Goal: Transaction & Acquisition: Download file/media

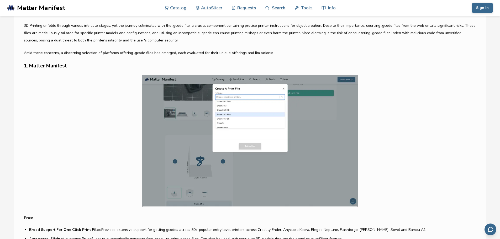
scroll to position [289, 0]
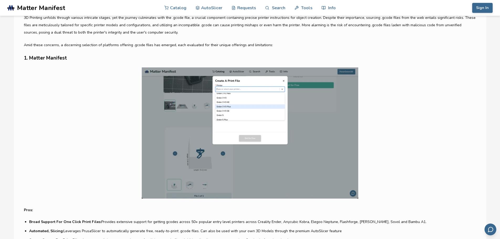
click at [45, 57] on h3 "1. Matter Manifest" at bounding box center [250, 58] width 453 height 8
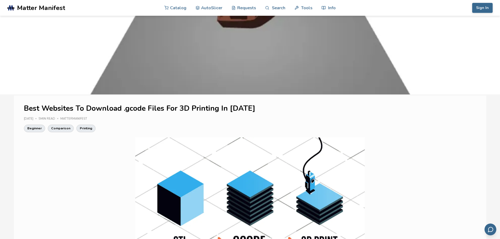
scroll to position [0, 0]
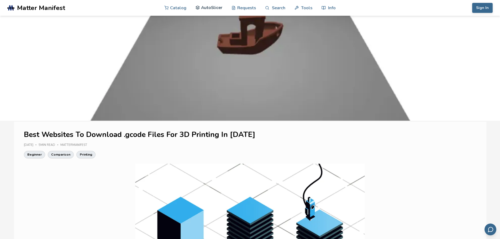
click at [207, 6] on link "AutoSlicer" at bounding box center [209, 8] width 27 height 16
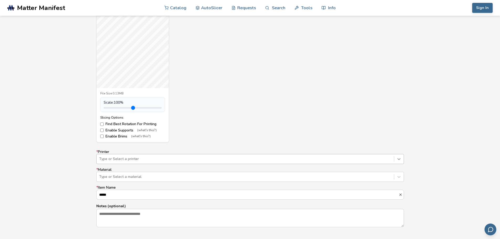
scroll to position [218, 0]
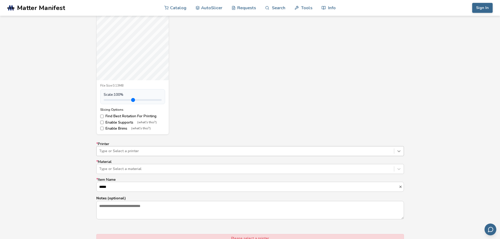
click at [402, 156] on div "Type or Select a printer" at bounding box center [250, 151] width 308 height 10
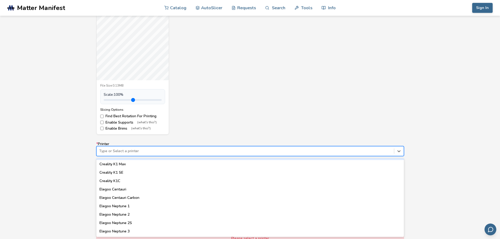
scroll to position [131, 0]
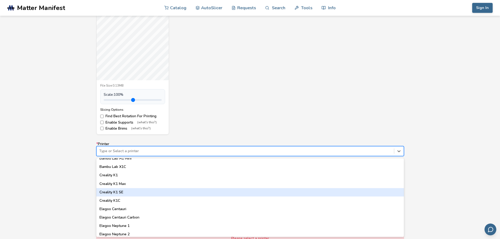
click at [115, 193] on div "Creality K1 SE" at bounding box center [250, 192] width 308 height 8
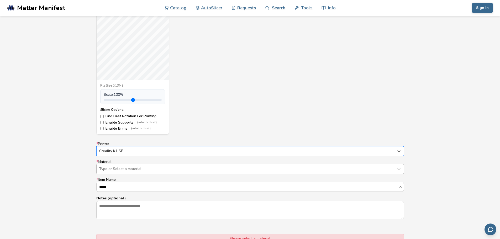
click at [116, 170] on div at bounding box center [245, 169] width 292 height 5
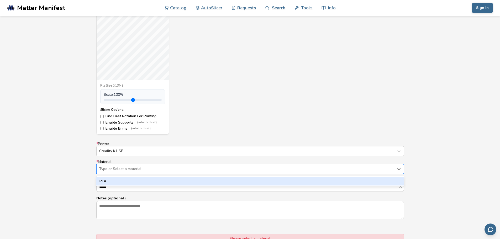
click at [114, 182] on div "PLA" at bounding box center [250, 181] width 308 height 8
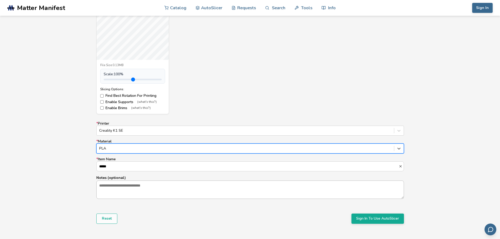
scroll to position [271, 0]
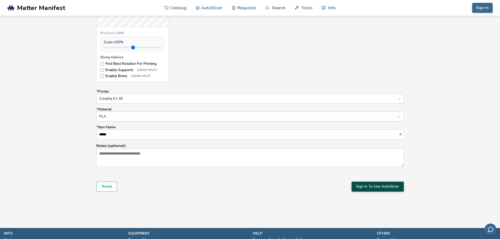
click at [369, 187] on button "Sign In To Use AutoSlicer" at bounding box center [378, 187] width 53 height 10
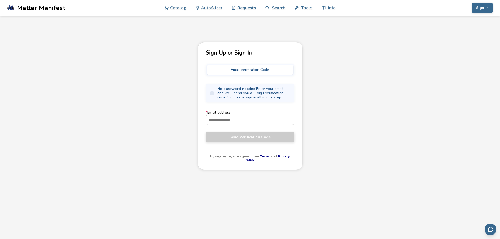
click at [224, 120] on input "* Email address" at bounding box center [250, 119] width 88 height 9
type input "**********"
click at [241, 137] on span "Send Verification Code" at bounding box center [250, 137] width 81 height 4
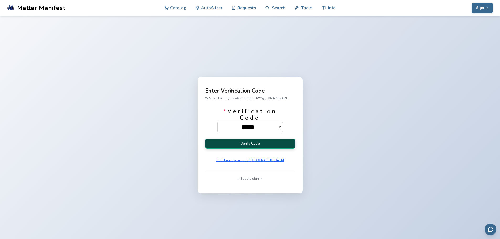
type input "******"
click at [251, 144] on button "Verify Code" at bounding box center [250, 144] width 90 height 10
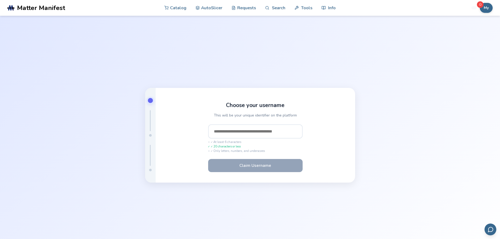
click at [216, 132] on input "text" at bounding box center [255, 131] width 95 height 14
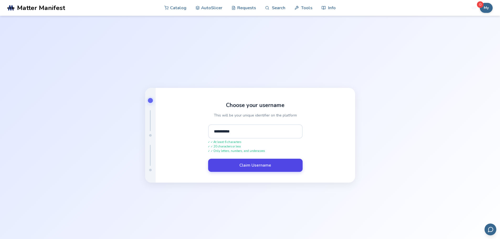
type input "**********"
click at [254, 163] on button "Claim Username" at bounding box center [255, 165] width 95 height 13
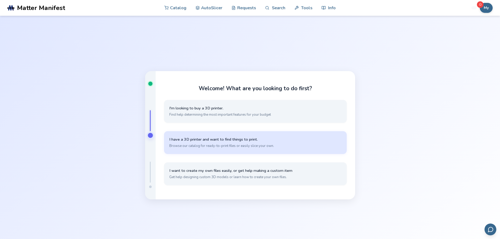
click at [228, 142] on button "I have a 3D printer and want to find things to print. Browse our catalog for re…" at bounding box center [255, 142] width 183 height 23
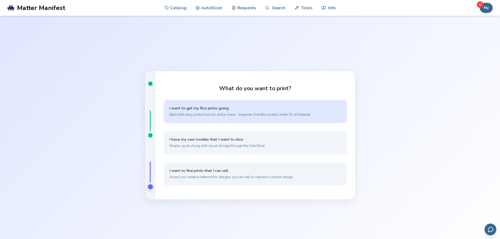
click at [206, 113] on span "Start with easy prints from our dollar menu - beginner-friendly models under $1…" at bounding box center [255, 114] width 172 height 5
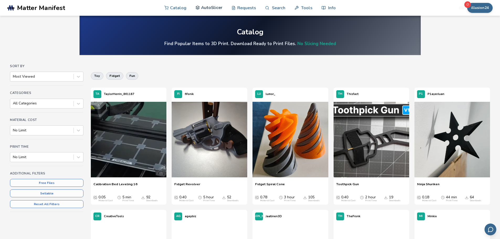
click at [212, 8] on link "AutoSlicer" at bounding box center [209, 8] width 27 height 16
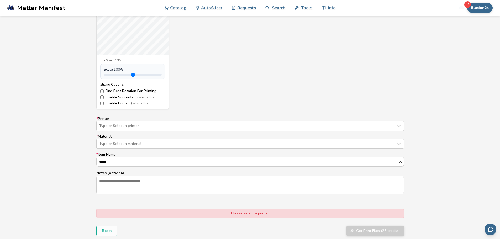
scroll to position [263, 0]
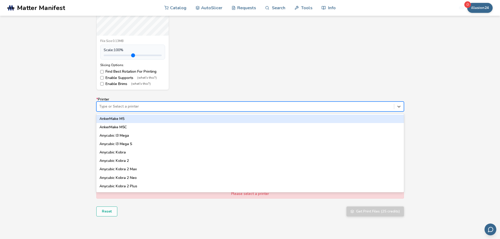
click at [229, 107] on div at bounding box center [245, 106] width 292 height 5
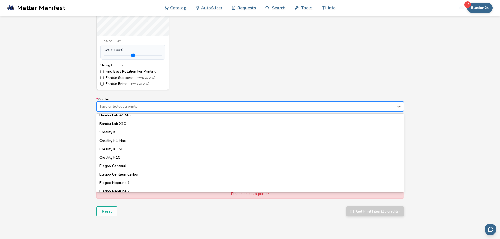
scroll to position [131, 0]
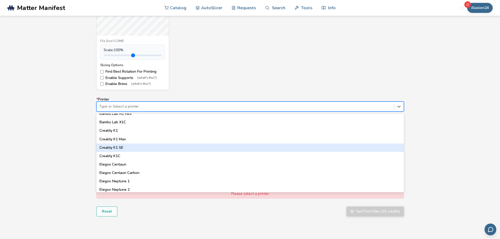
click at [119, 147] on div "Creality K1 SE" at bounding box center [250, 148] width 308 height 8
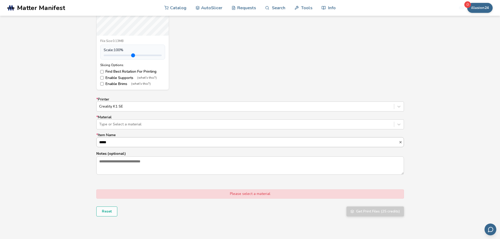
click at [121, 144] on input "*****" at bounding box center [248, 142] width 302 height 9
click at [124, 126] on div at bounding box center [245, 124] width 292 height 5
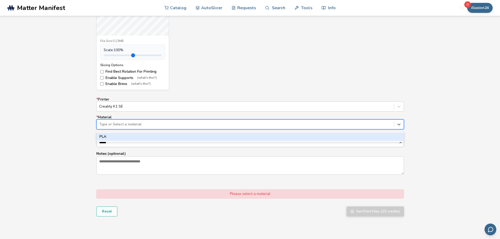
click at [111, 141] on div "PLA" at bounding box center [250, 137] width 308 height 8
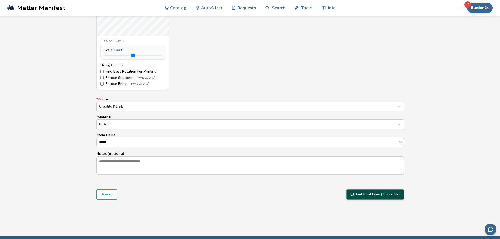
click at [370, 197] on button "Get Print Files (25 credits)" at bounding box center [376, 195] width 58 height 10
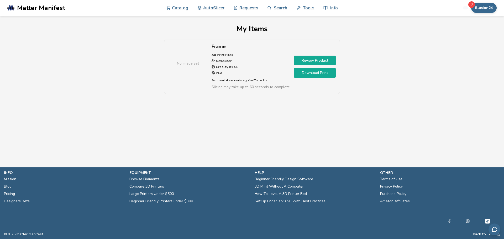
click at [311, 74] on link "Download Print" at bounding box center [315, 73] width 42 height 10
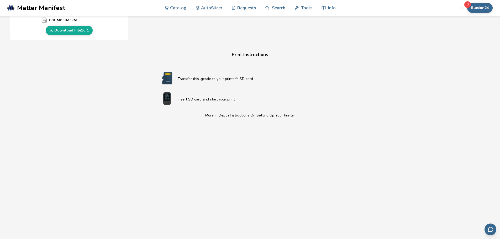
scroll to position [289, 0]
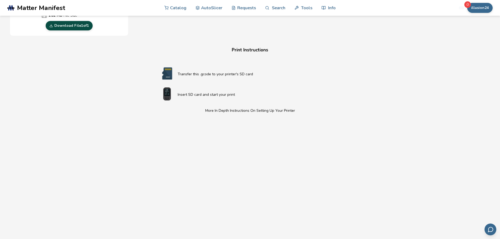
click at [70, 25] on link "Download File 1 of 1" at bounding box center [69, 25] width 47 height 9
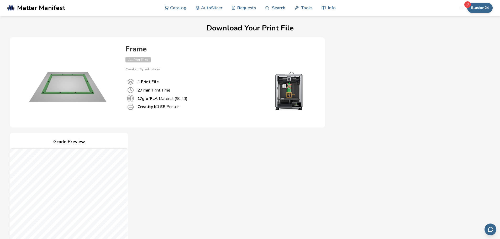
scroll to position [0, 0]
click at [38, 8] on span "Matter Manifest" at bounding box center [41, 7] width 48 height 7
